Goal: Task Accomplishment & Management: Manage account settings

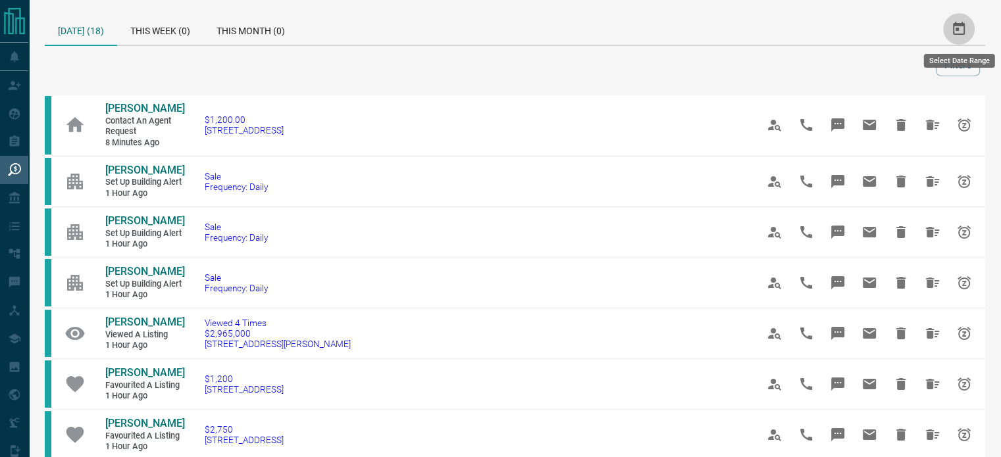
click at [953, 22] on icon "Select Date Range" at bounding box center [959, 29] width 16 height 16
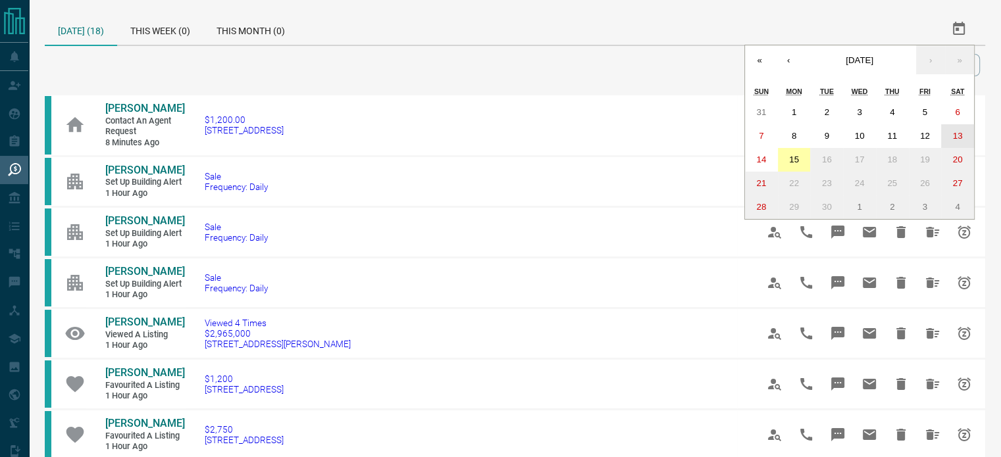
drag, startPoint x: 953, startPoint y: 136, endPoint x: 789, endPoint y: 163, distance: 165.4
click at [789, 163] on div "31 1 2 3 4 5 6 7 8 9 10 11 12 13 14 15 16 17 18 19 20 21 22 23 24 25 26 27 28 2…" at bounding box center [859, 160] width 229 height 118
click at [789, 163] on abbr "15" at bounding box center [794, 160] width 10 height 10
click at [963, 137] on button "13" at bounding box center [957, 136] width 33 height 24
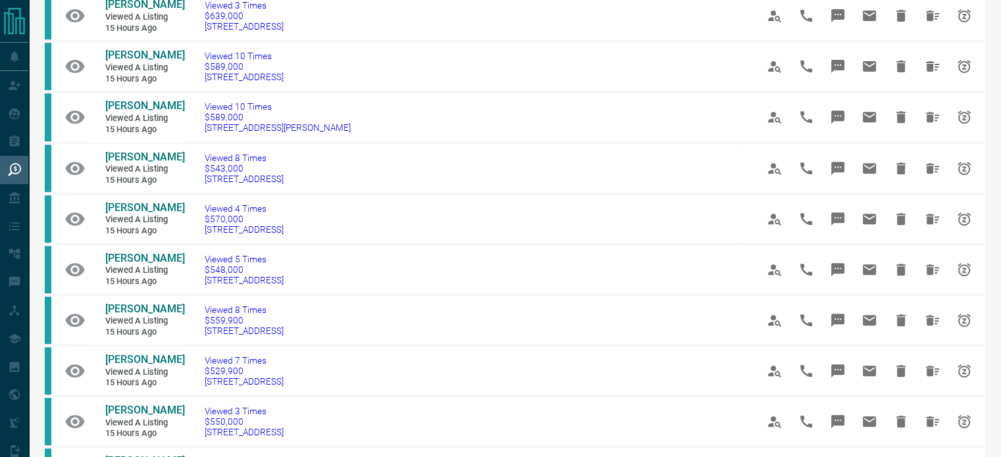
scroll to position [1042, 0]
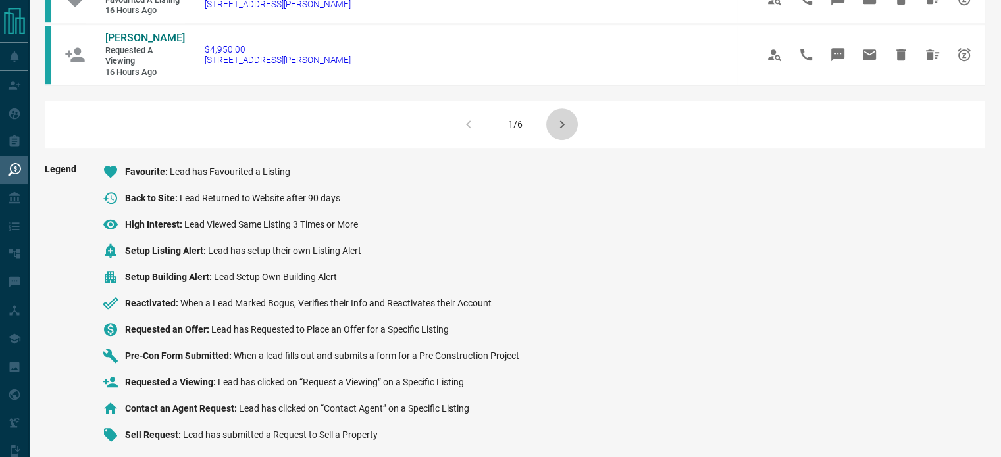
click at [563, 116] on icon "button" at bounding box center [562, 124] width 16 height 16
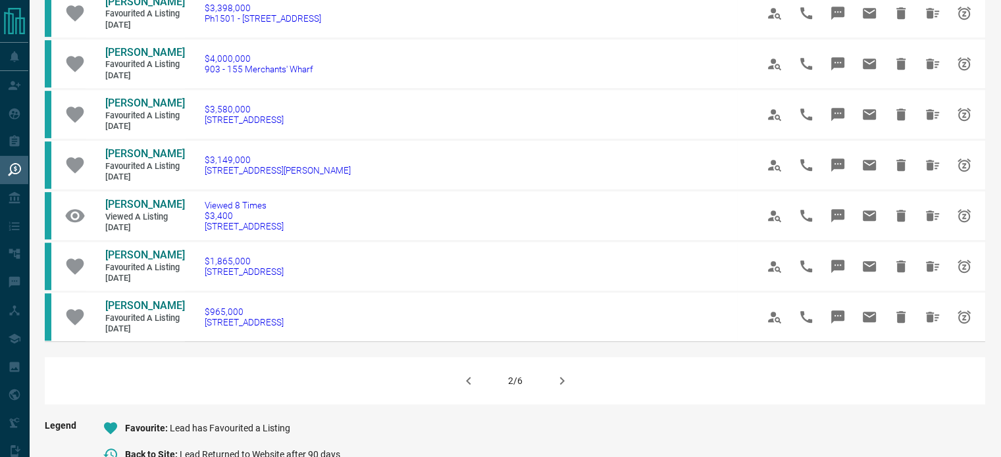
scroll to position [832, 0]
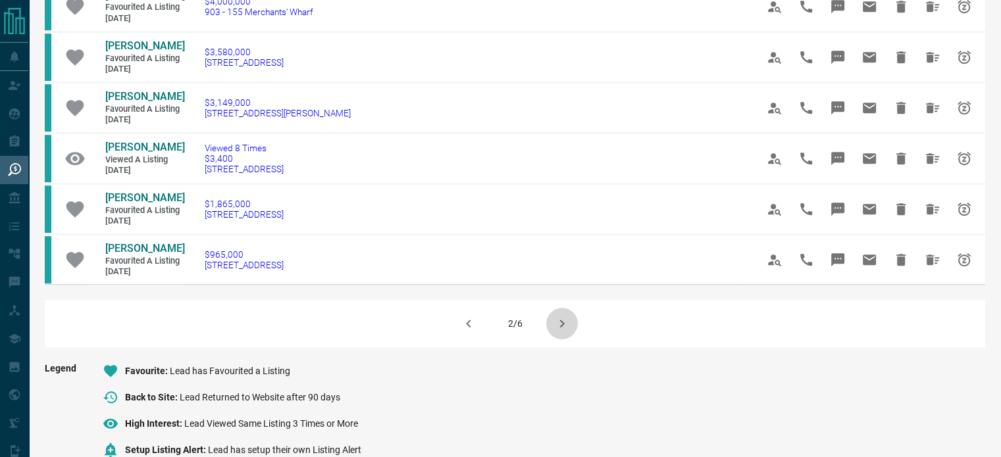
click at [564, 328] on icon "button" at bounding box center [562, 324] width 16 height 16
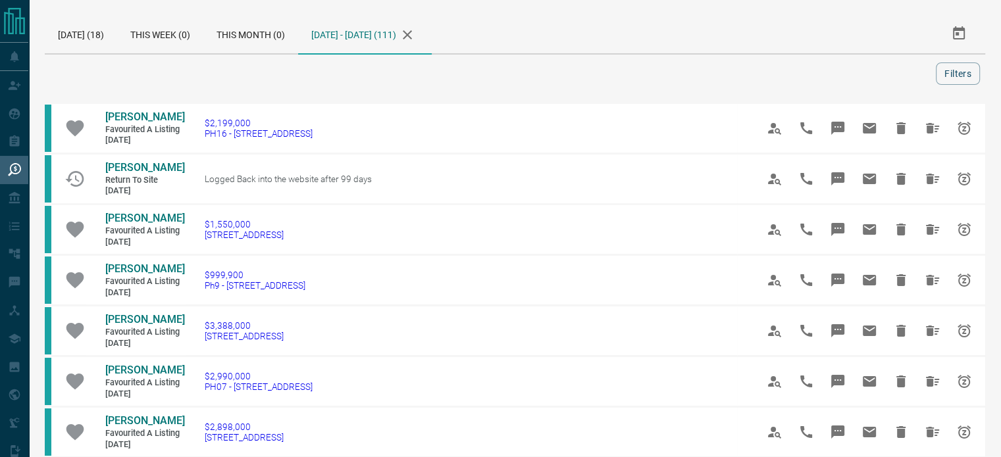
scroll to position [0, 0]
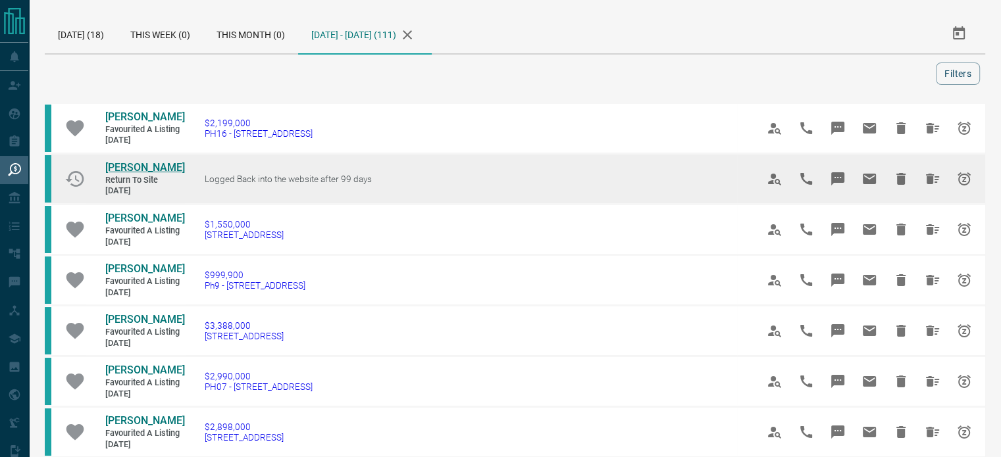
click at [148, 168] on span "[PERSON_NAME]" at bounding box center [145, 167] width 80 height 12
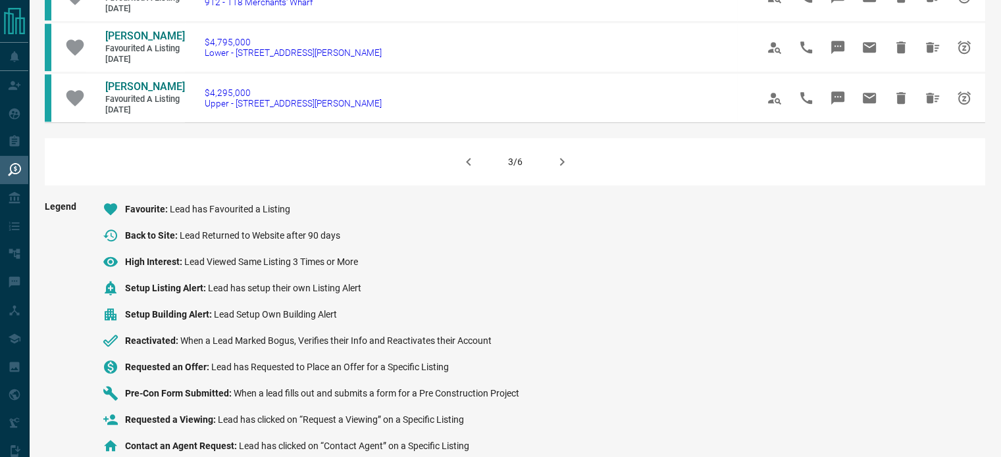
scroll to position [1032, 0]
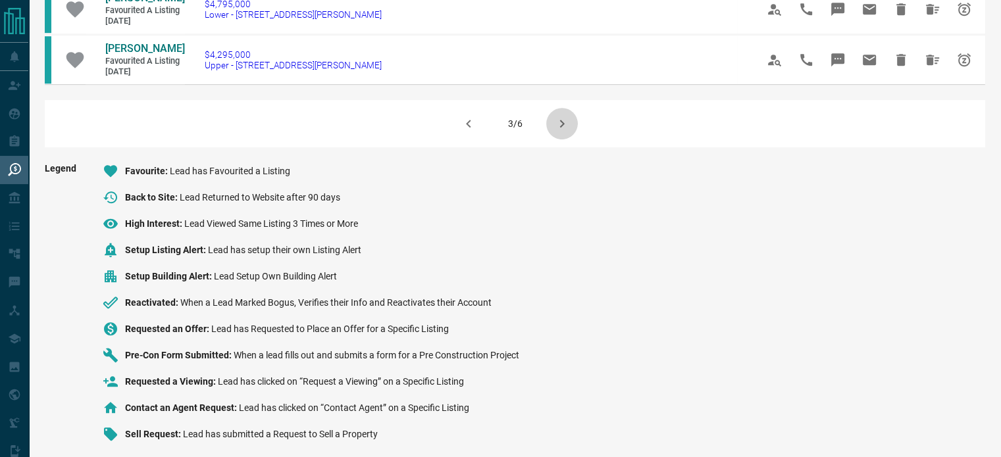
click at [557, 123] on icon "button" at bounding box center [562, 124] width 16 height 16
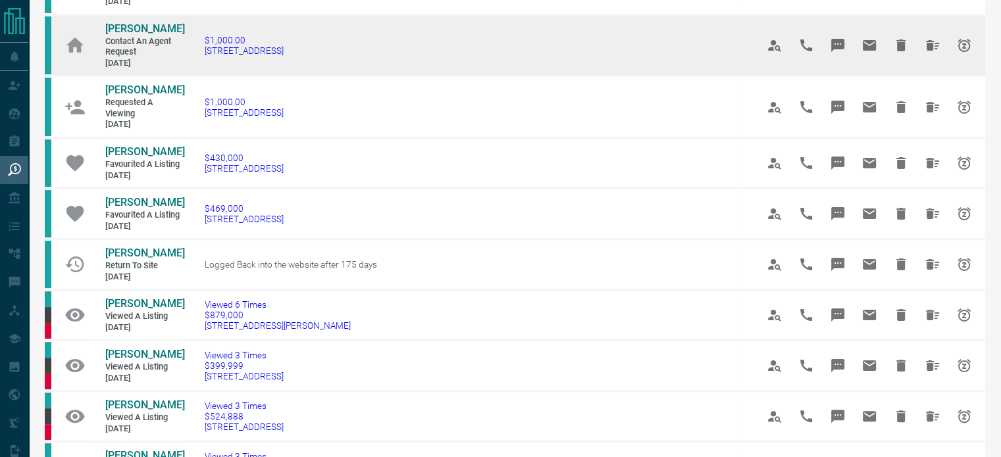
scroll to position [253, 0]
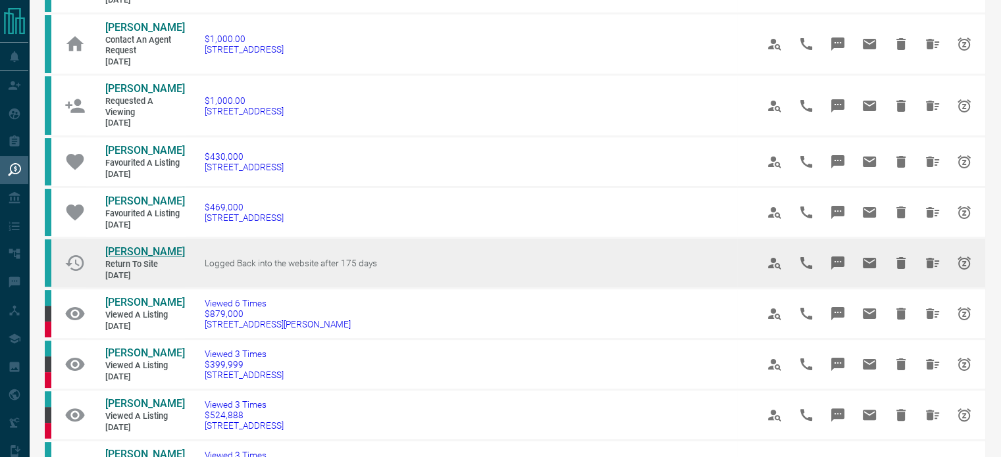
click at [146, 246] on span "[PERSON_NAME]" at bounding box center [145, 251] width 80 height 12
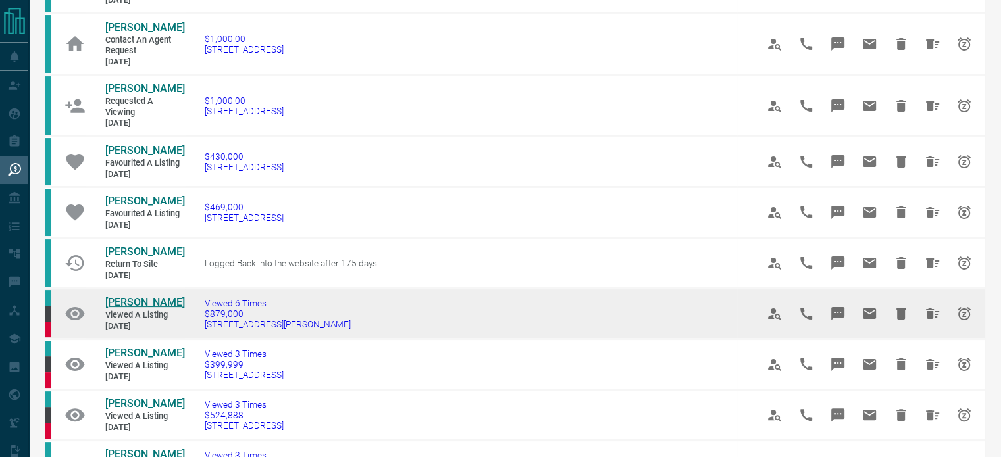
click at [150, 309] on span "[PERSON_NAME]" at bounding box center [145, 302] width 80 height 12
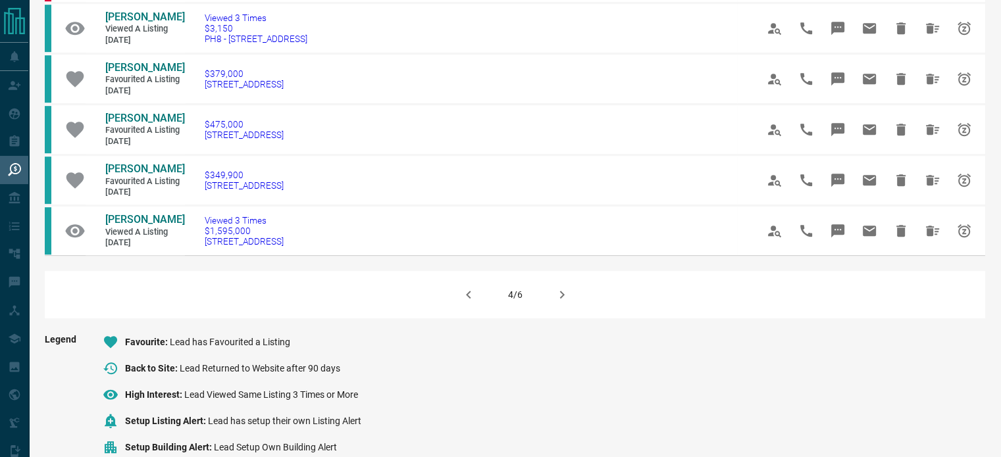
scroll to position [921, 0]
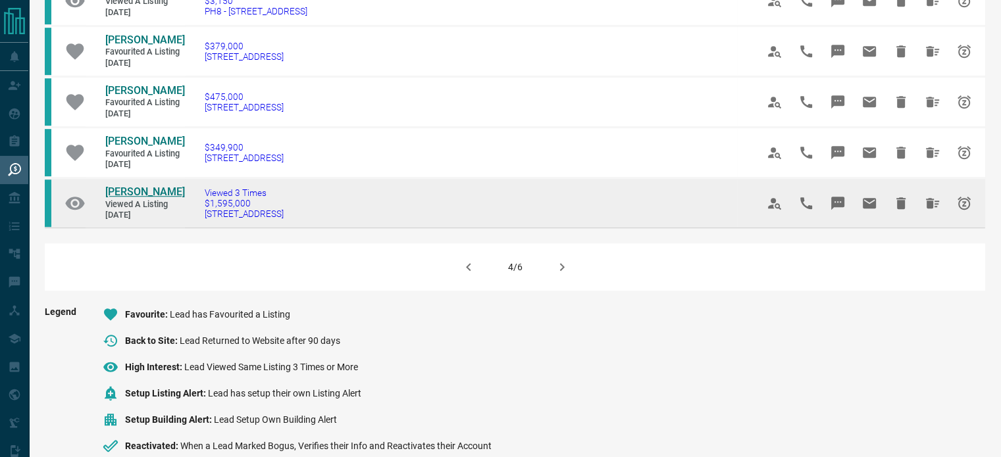
click at [141, 198] on span "[PERSON_NAME]" at bounding box center [145, 192] width 80 height 12
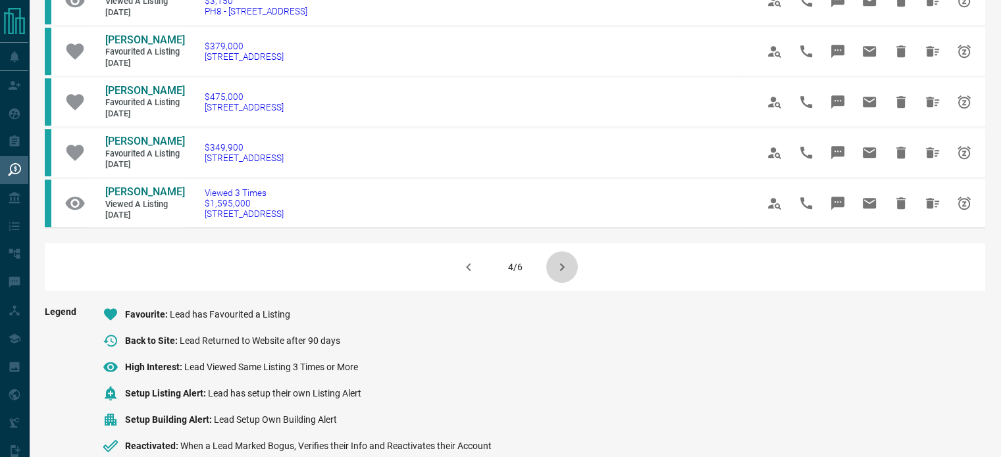
click at [564, 275] on icon "button" at bounding box center [562, 267] width 16 height 16
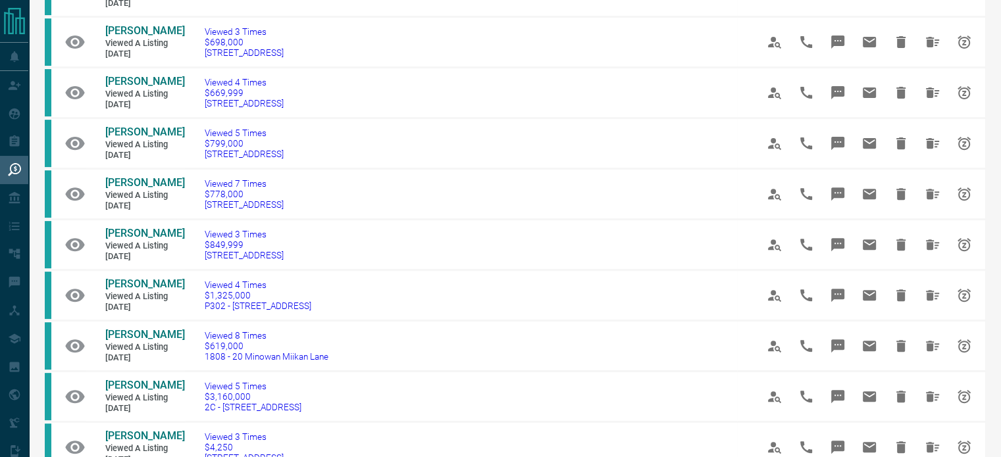
scroll to position [0, 0]
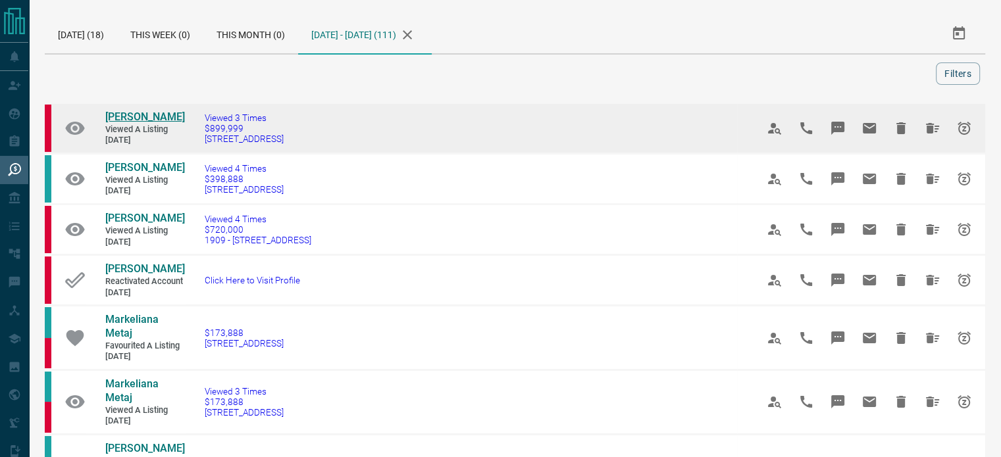
click at [117, 112] on span "[PERSON_NAME]" at bounding box center [145, 117] width 80 height 12
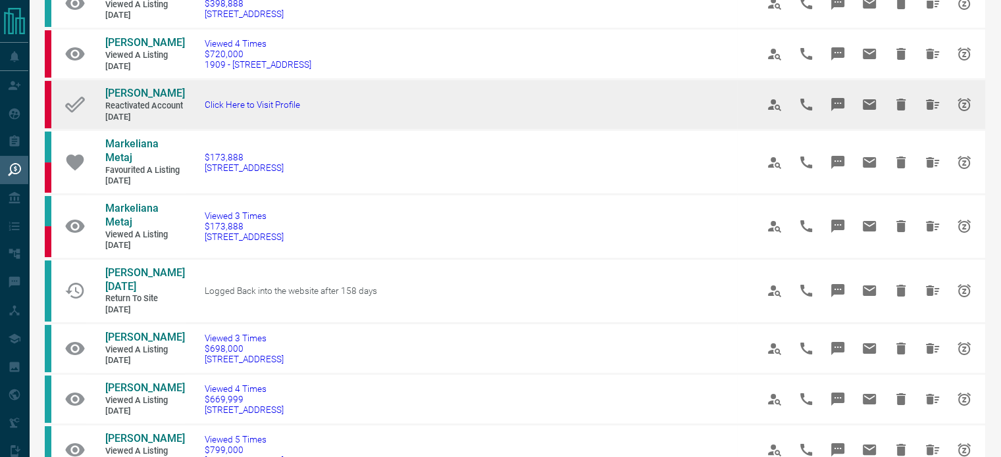
scroll to position [174, 0]
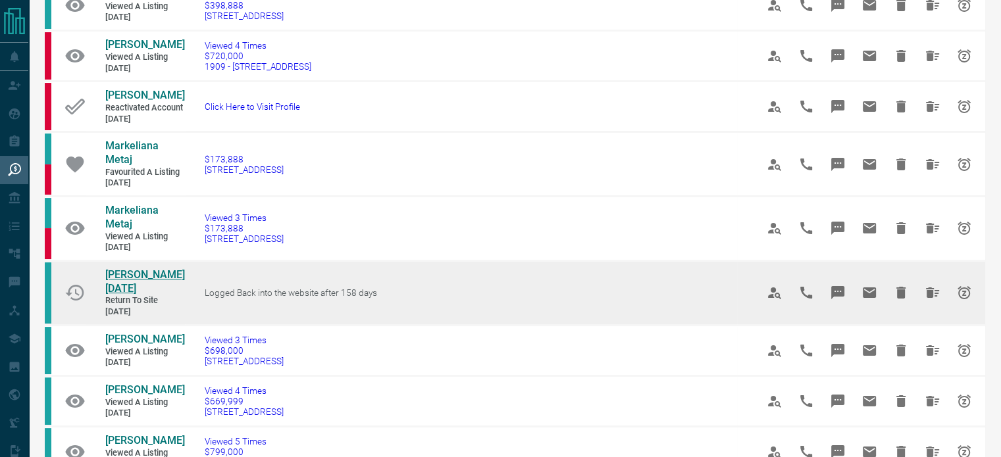
click at [166, 295] on span "[PERSON_NAME][DATE]" at bounding box center [145, 281] width 80 height 26
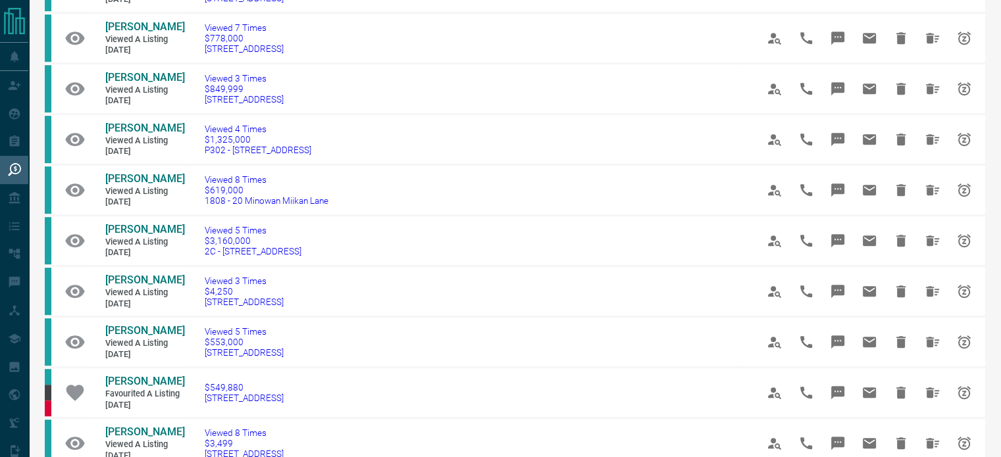
scroll to position [651, 0]
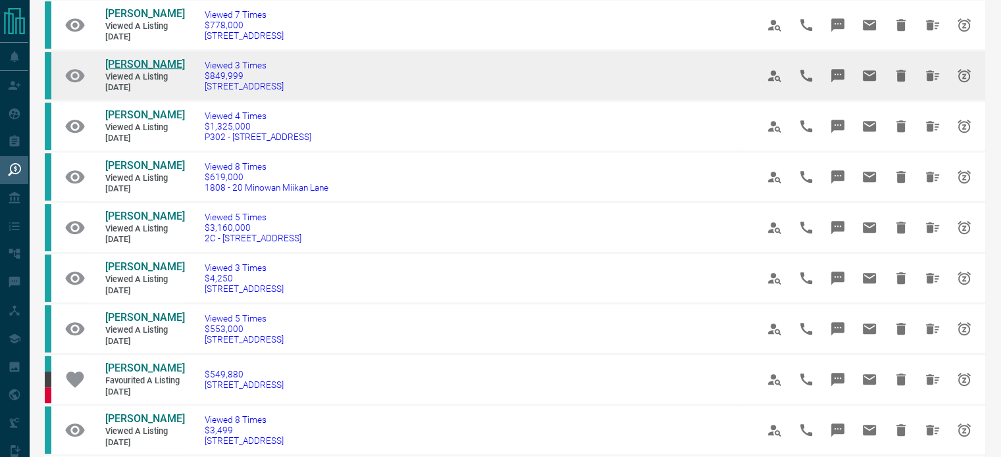
click at [122, 70] on span "[PERSON_NAME]" at bounding box center [145, 64] width 80 height 12
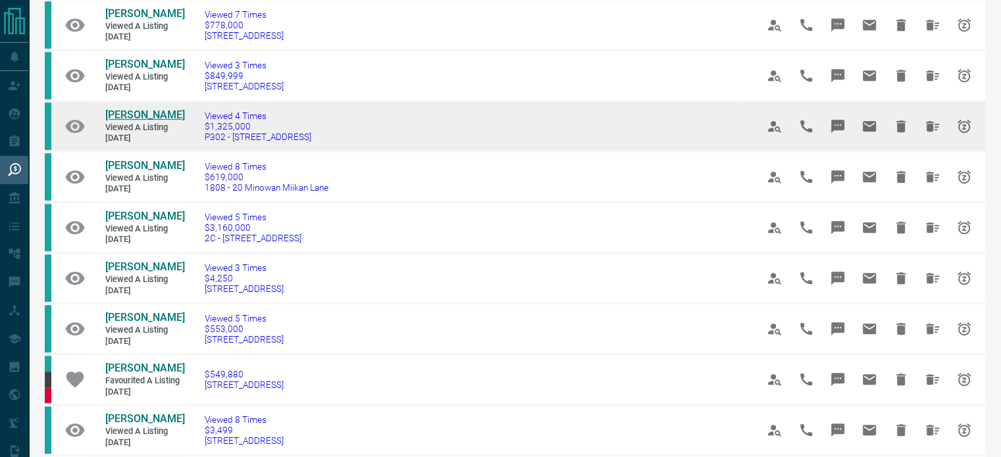
click at [161, 121] on span "[PERSON_NAME]" at bounding box center [145, 115] width 80 height 12
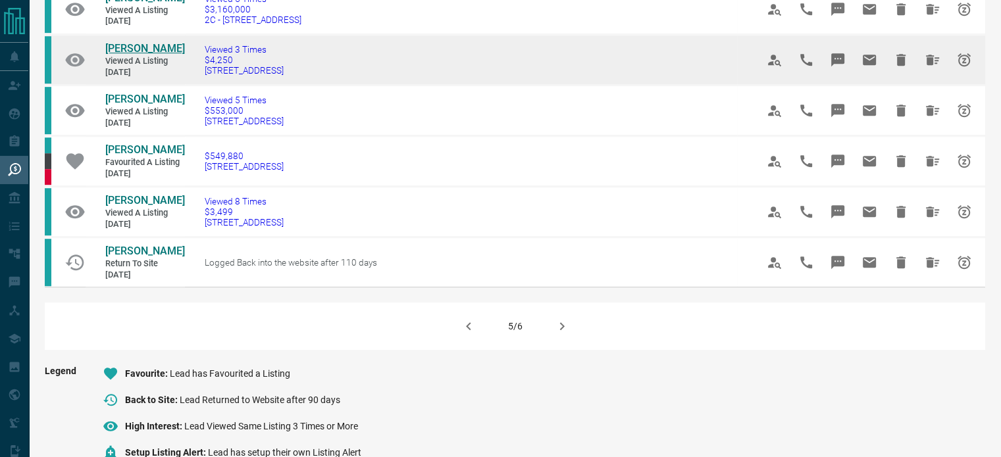
scroll to position [876, 0]
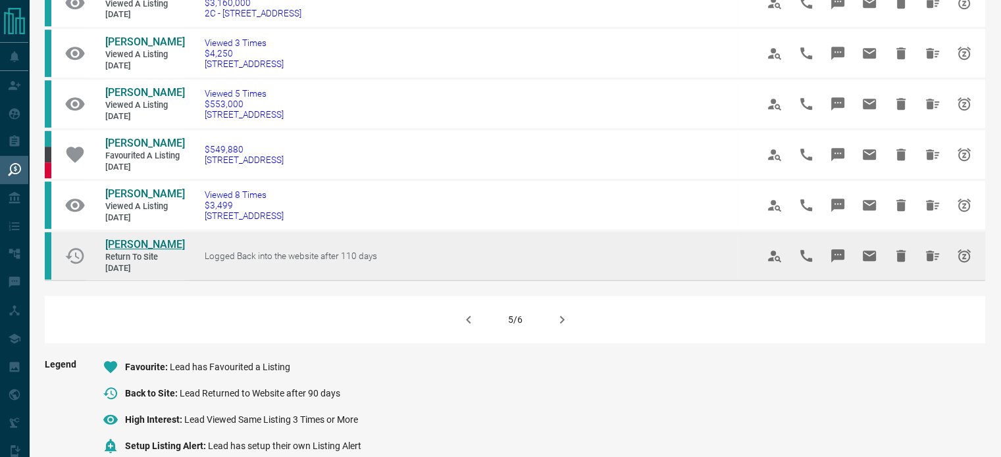
click at [128, 251] on span "[PERSON_NAME]" at bounding box center [145, 244] width 80 height 12
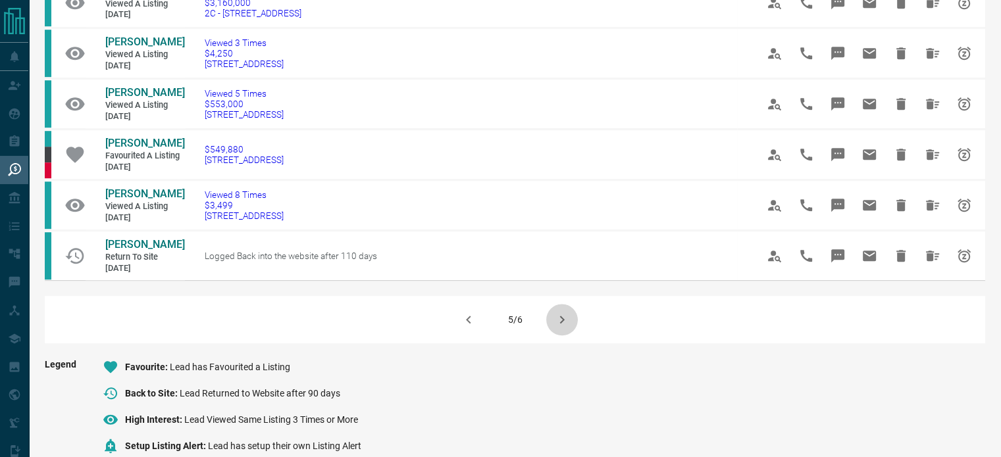
click at [561, 324] on icon "button" at bounding box center [561, 320] width 5 height 8
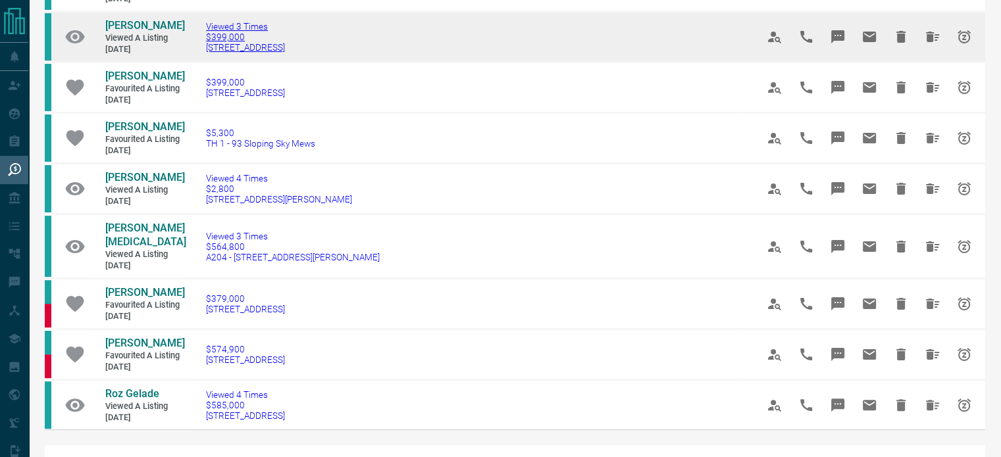
scroll to position [250, 0]
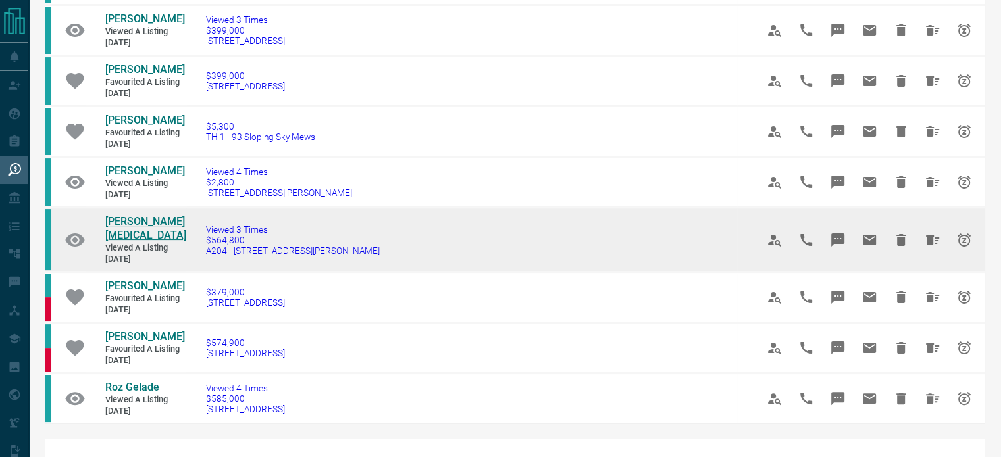
click at [148, 241] on span "[PERSON_NAME][MEDICAL_DATA]" at bounding box center [145, 228] width 81 height 26
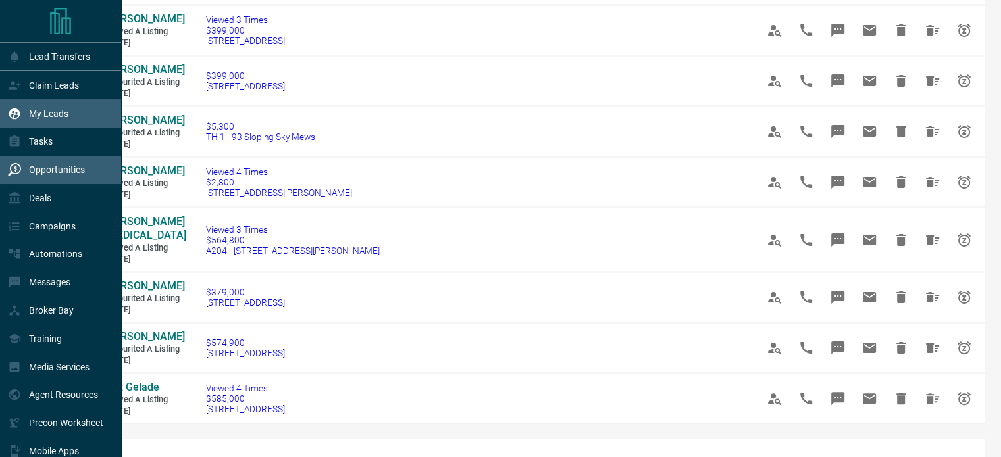
click at [21, 120] on div "My Leads" at bounding box center [38, 114] width 61 height 22
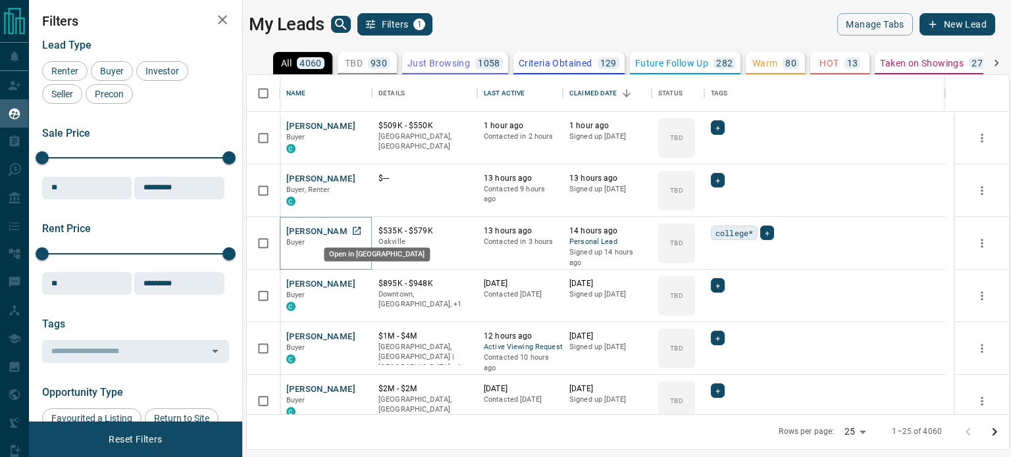
click at [358, 227] on icon "Open in New Tab" at bounding box center [356, 231] width 11 height 11
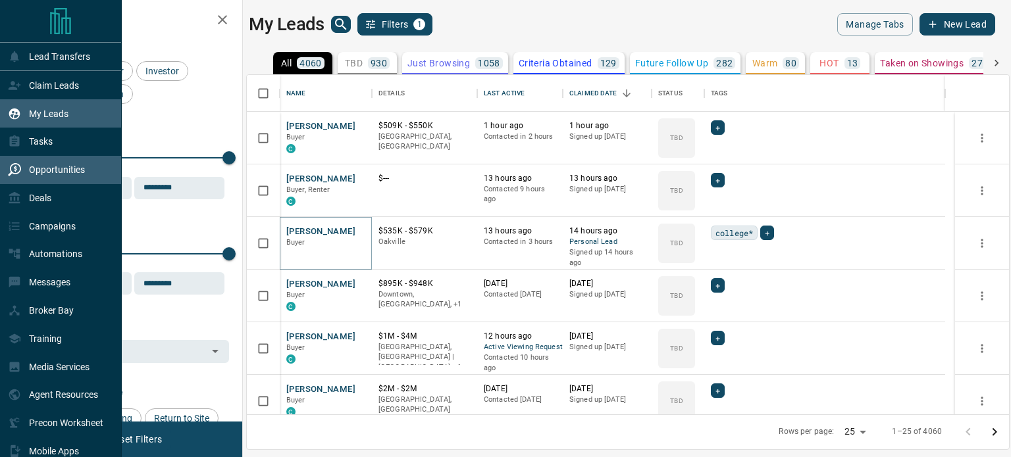
click at [49, 160] on div "Opportunities" at bounding box center [61, 170] width 122 height 28
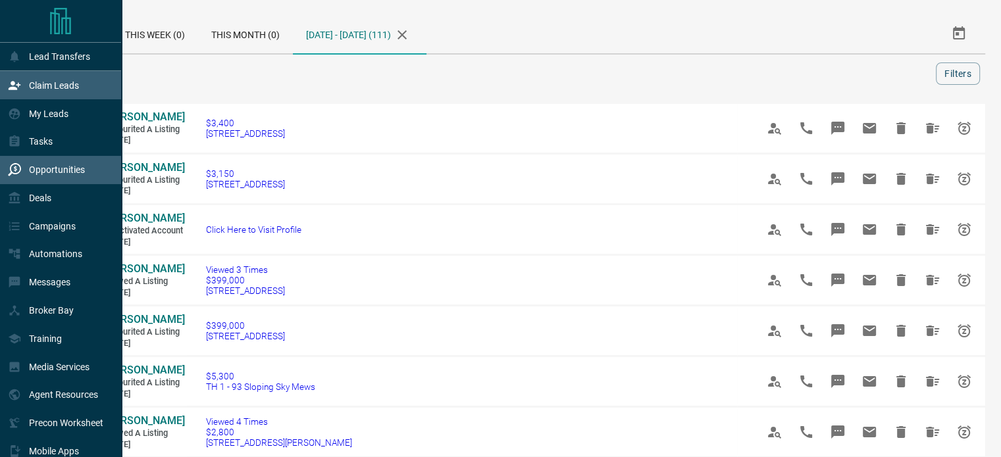
click at [85, 93] on div "Claim Leads" at bounding box center [61, 85] width 122 height 28
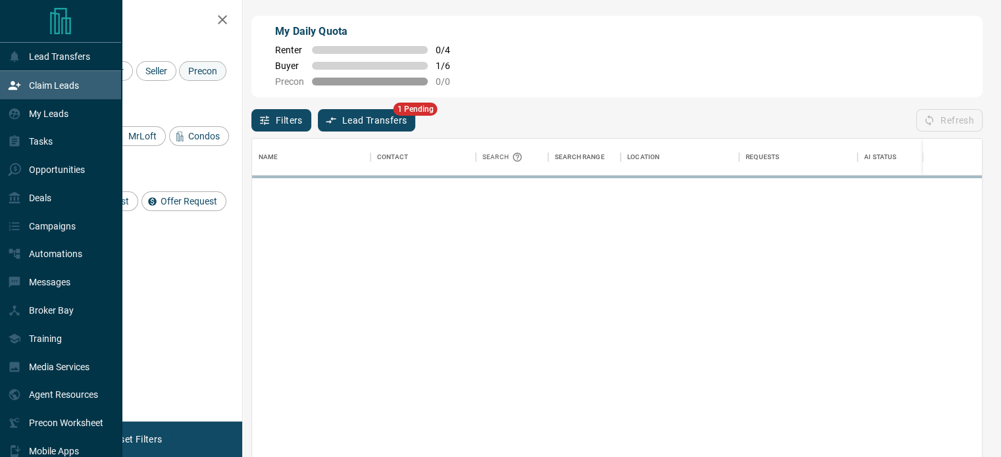
scroll to position [334, 719]
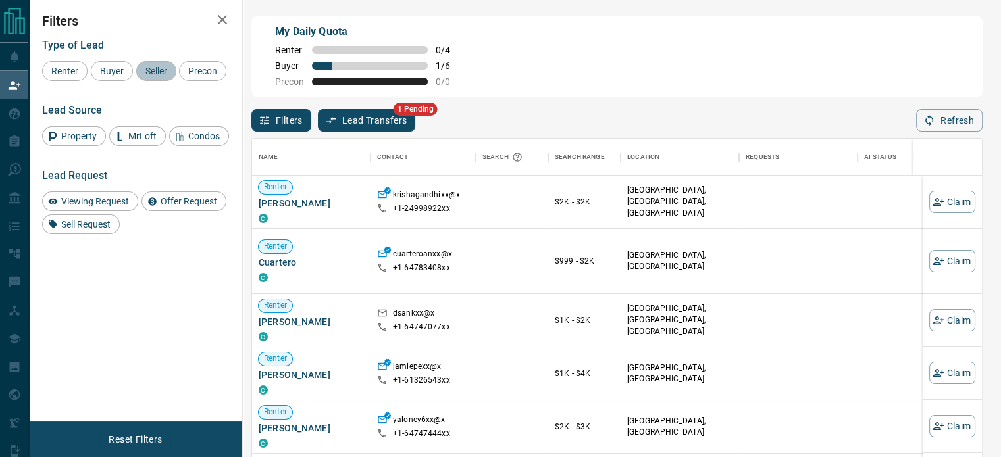
click at [158, 70] on span "Seller" at bounding box center [156, 71] width 31 height 11
click at [114, 76] on span "Buyer" at bounding box center [111, 71] width 33 height 11
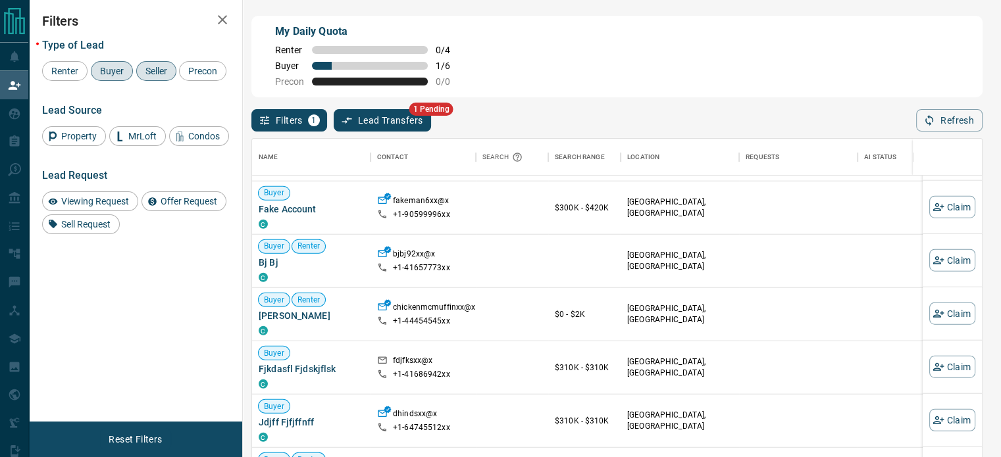
scroll to position [261, 0]
